Goal: Task Accomplishment & Management: Complete application form

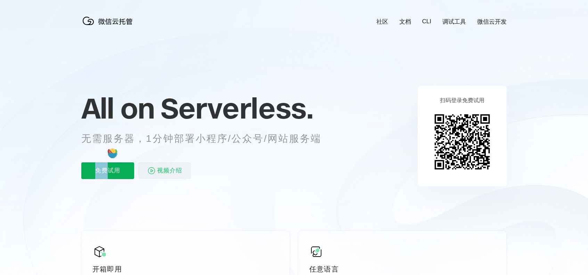
scroll to position [0, 1236]
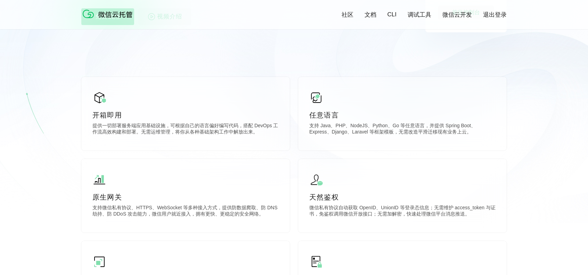
scroll to position [104, 0]
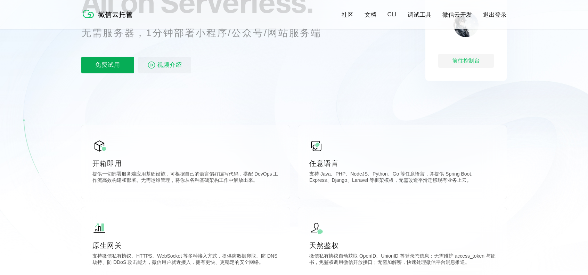
click at [123, 69] on p "免费试用" at bounding box center [107, 65] width 53 height 17
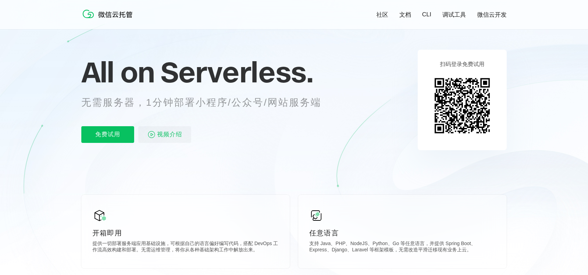
scroll to position [70, 0]
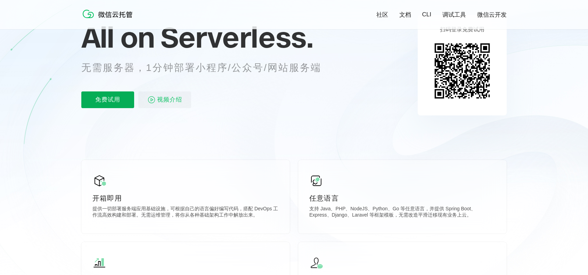
click at [116, 100] on p "免费试用" at bounding box center [107, 99] width 53 height 17
